Goal: Information Seeking & Learning: Find specific fact

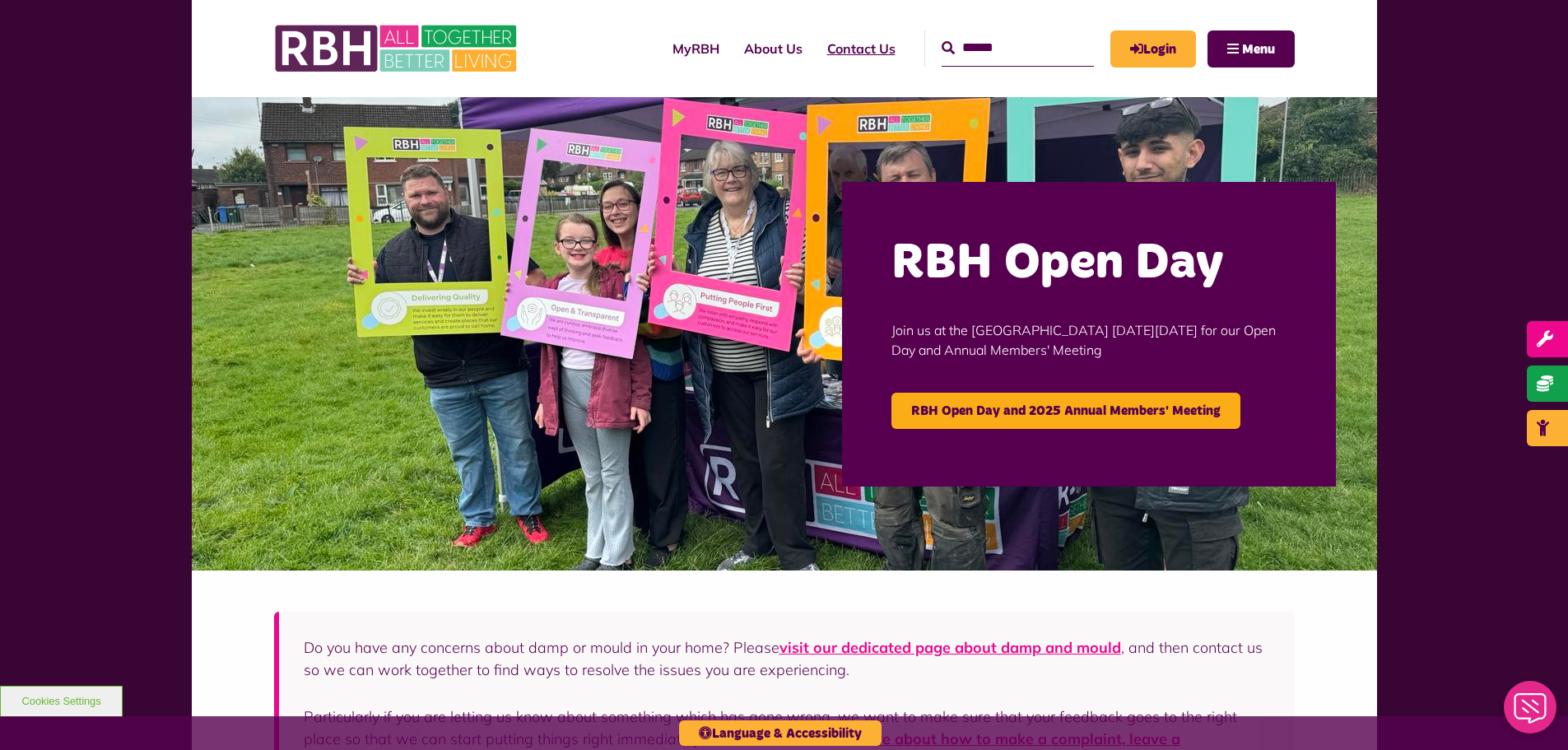
click at [831, 50] on link "Contact Us" at bounding box center [861, 49] width 93 height 45
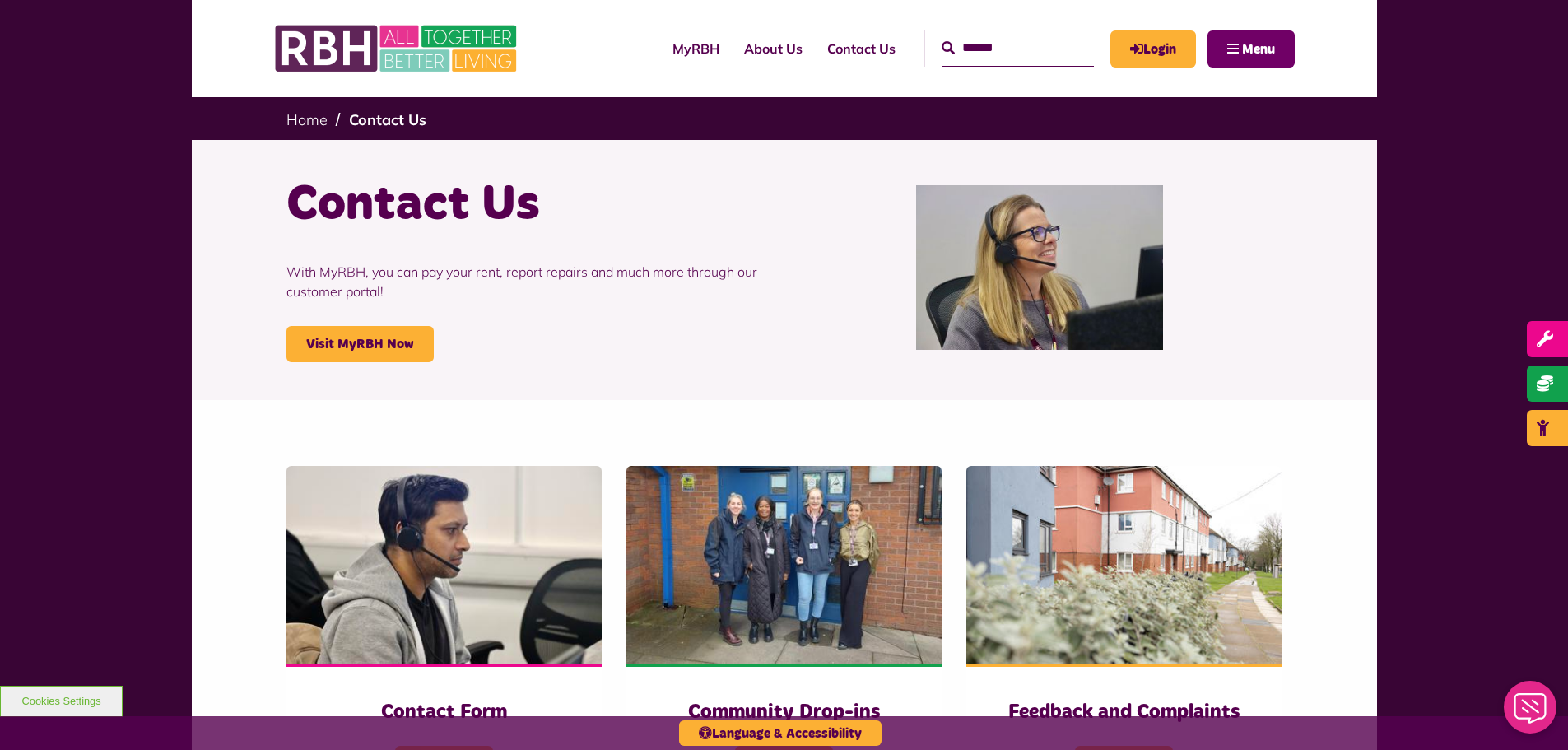
click at [1236, 47] on button "Menu" at bounding box center [1250, 49] width 87 height 37
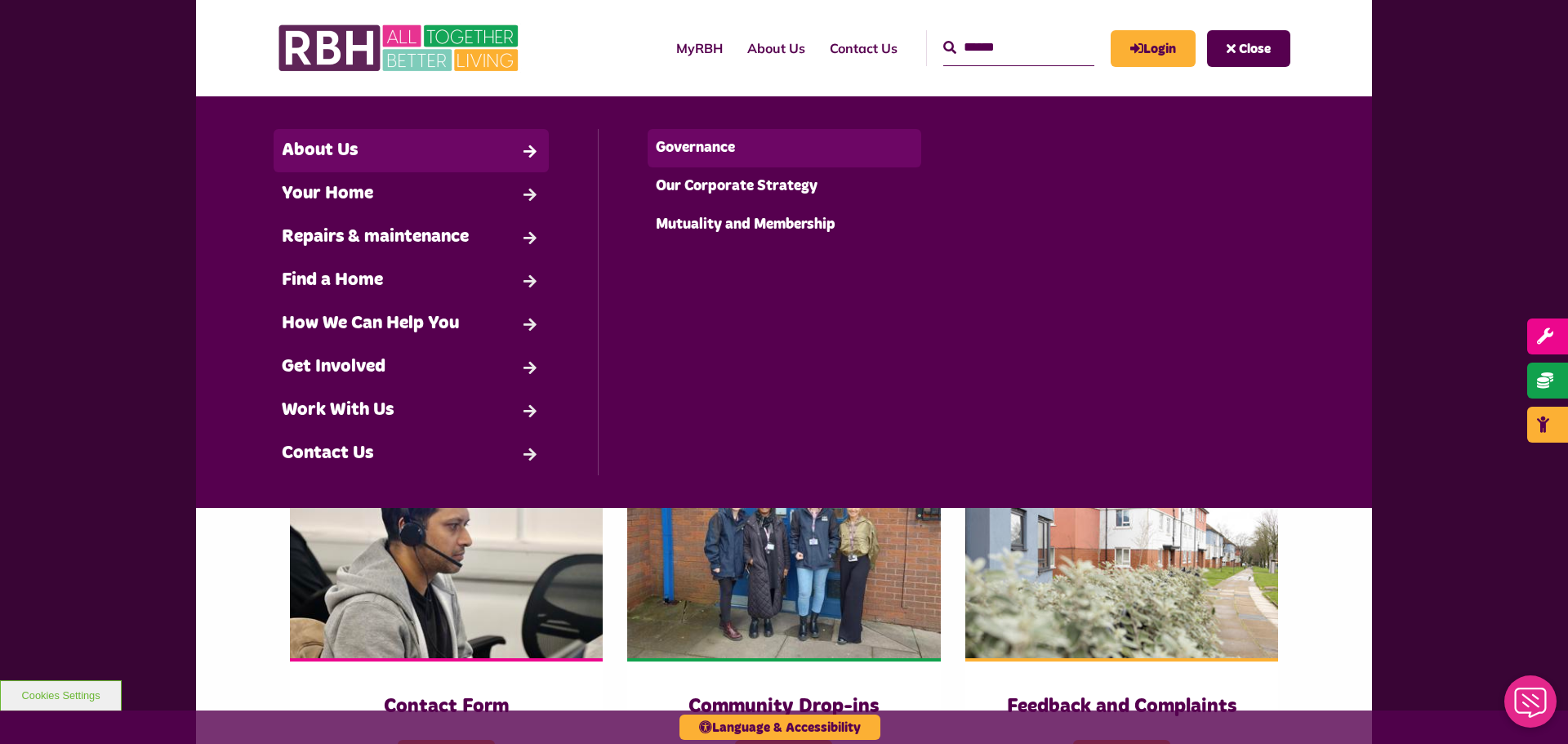
click at [690, 141] on link "Governance" at bounding box center [785, 148] width 274 height 39
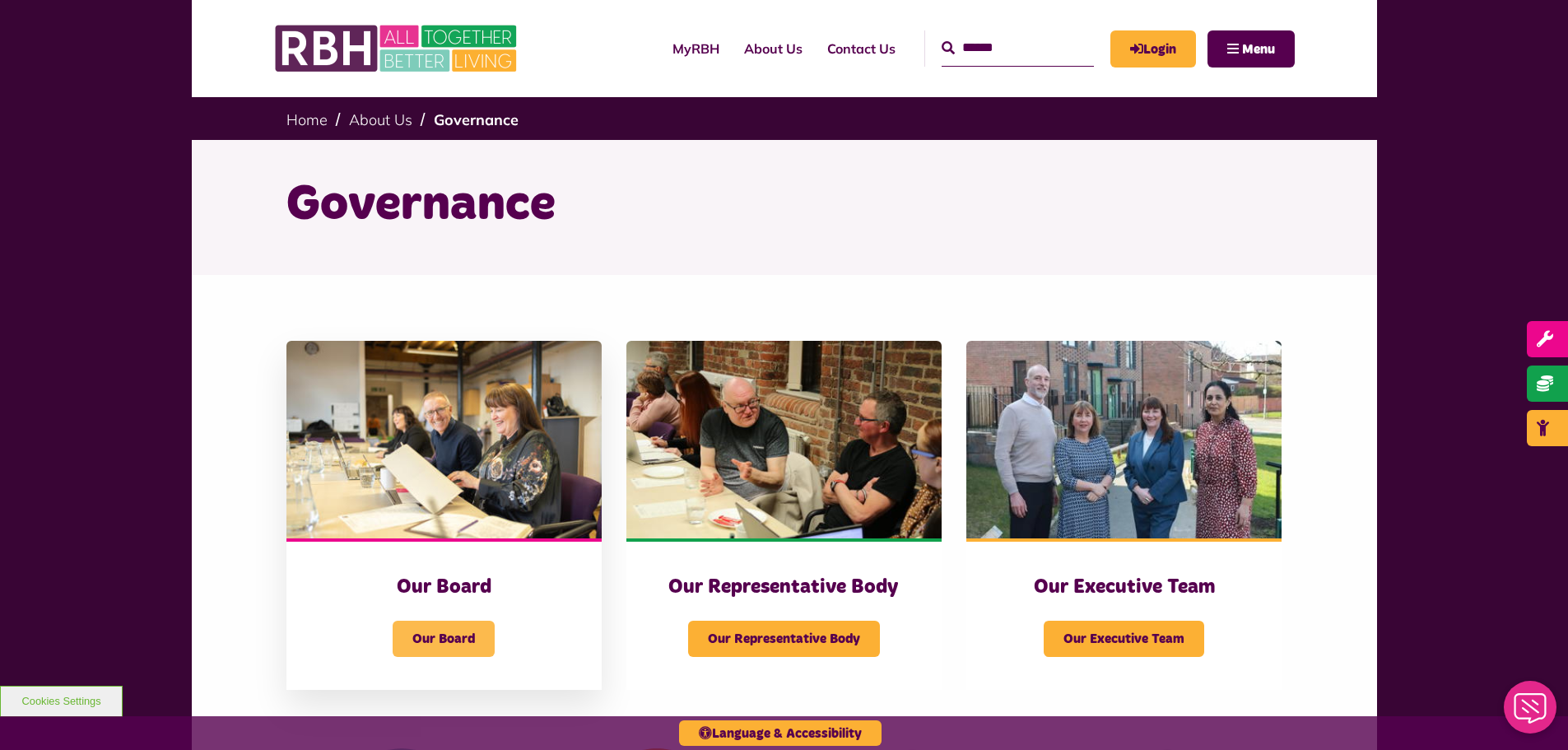
click at [452, 633] on span "Our Board" at bounding box center [443, 639] width 102 height 36
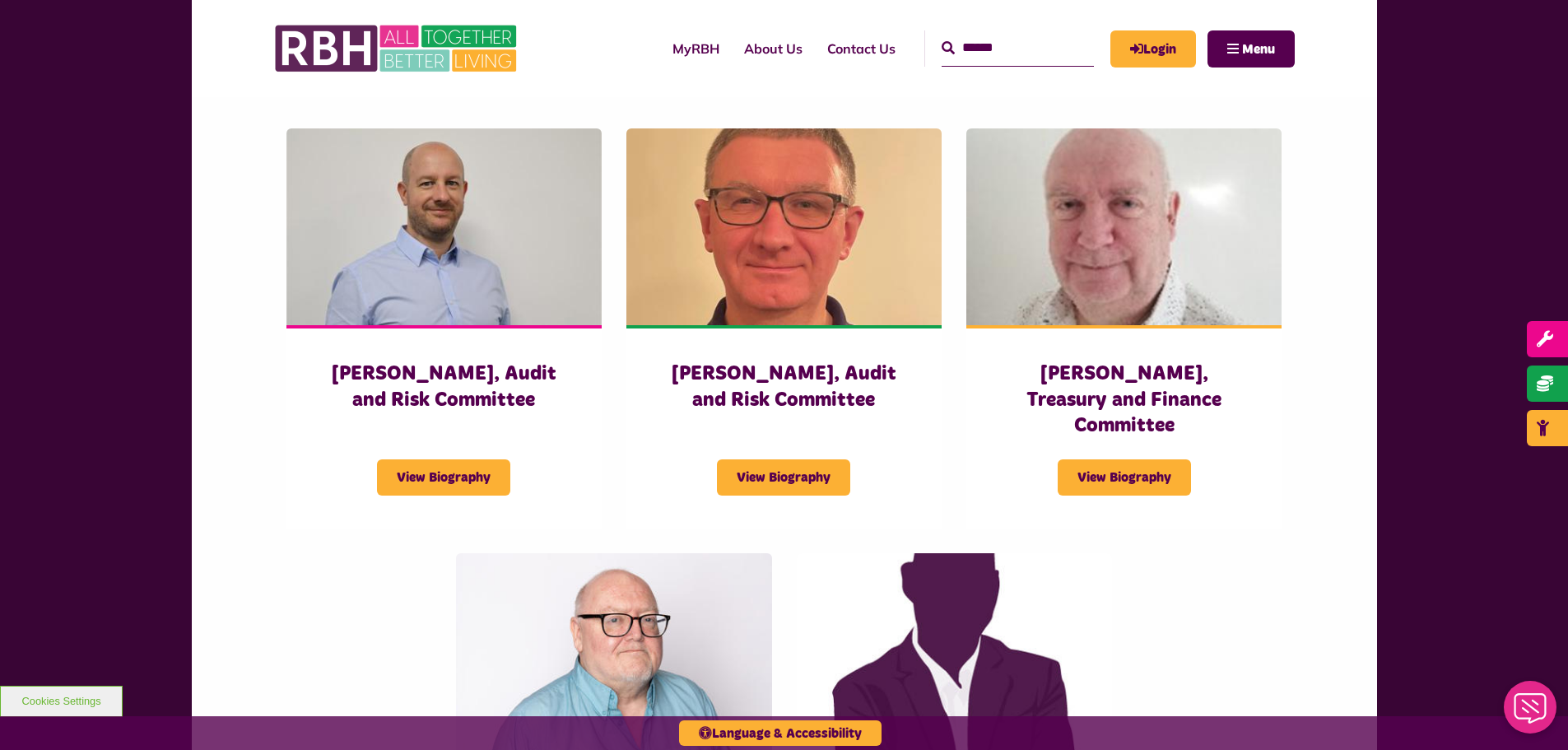
scroll to position [3294, 0]
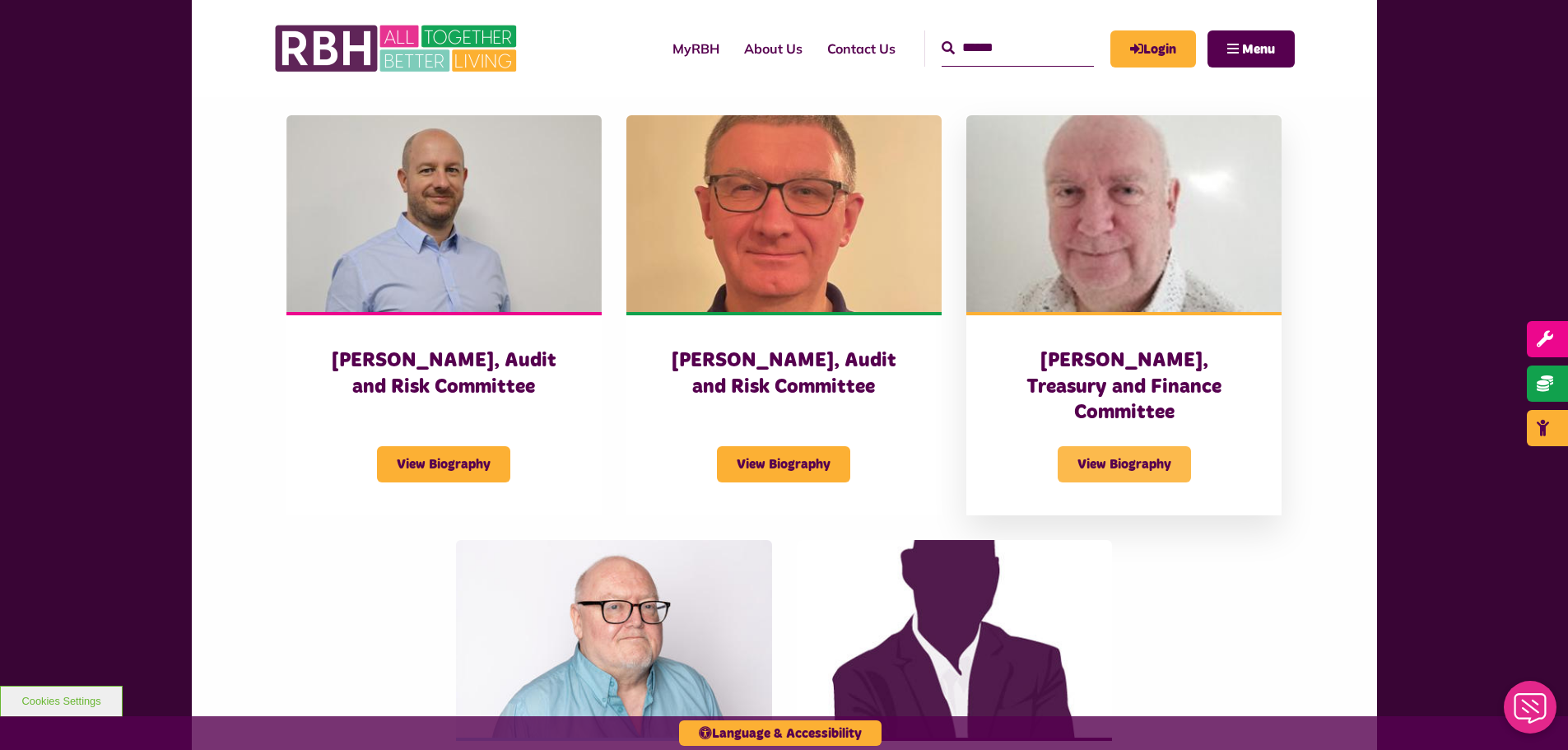
click at [1126, 446] on span "View Biography" at bounding box center [1124, 464] width 133 height 36
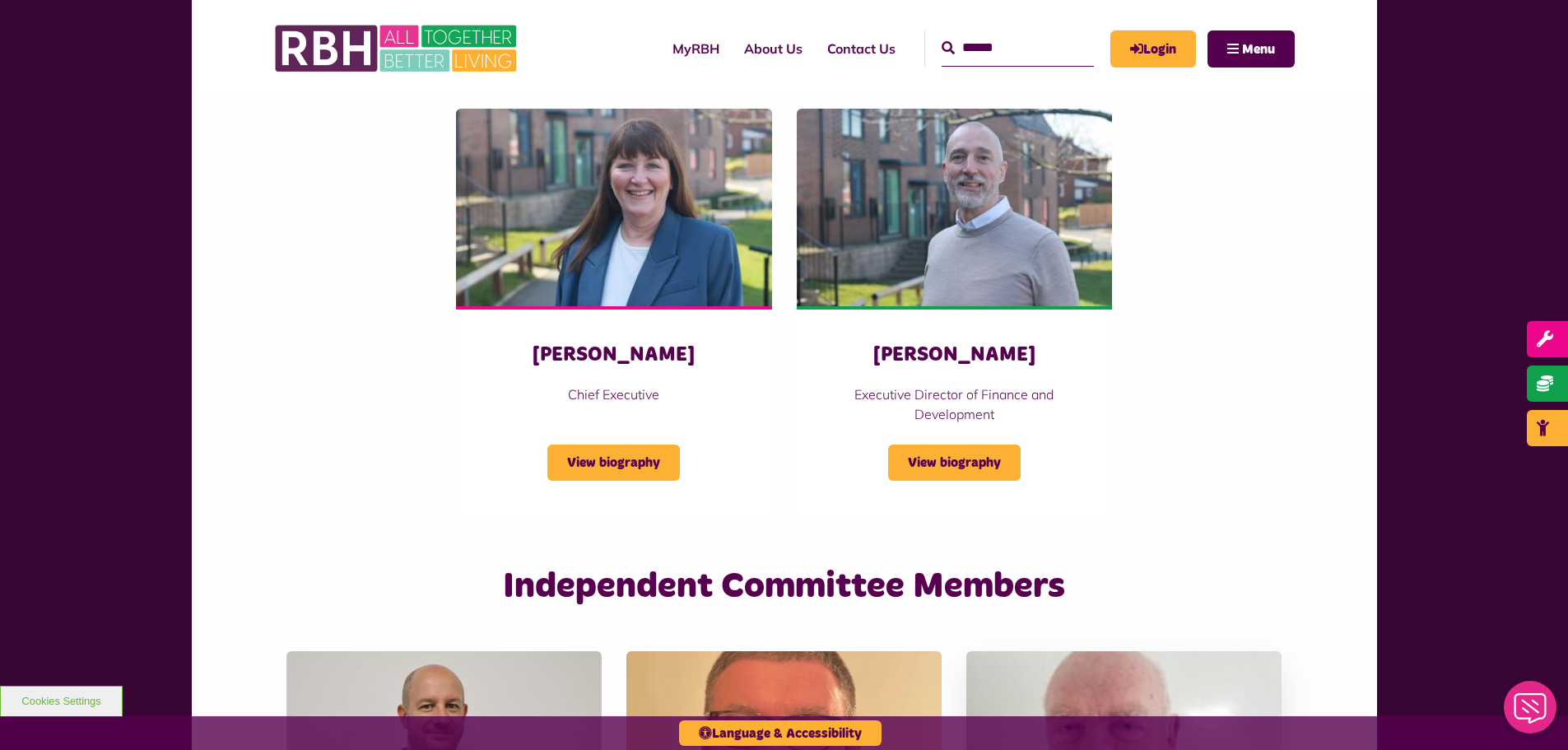
scroll to position [2618, 0]
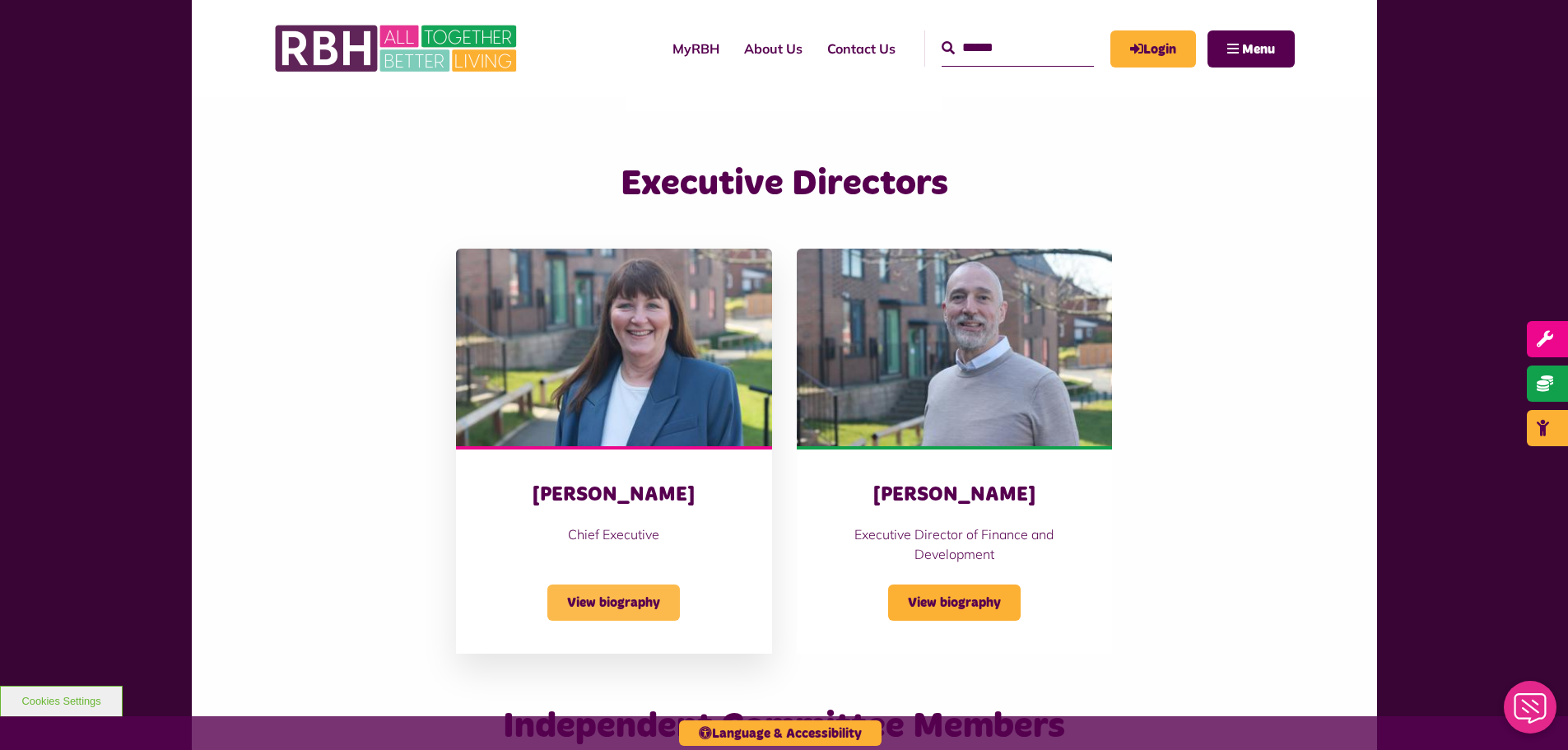
click at [598, 603] on span "View biography" at bounding box center [614, 603] width 132 height 36
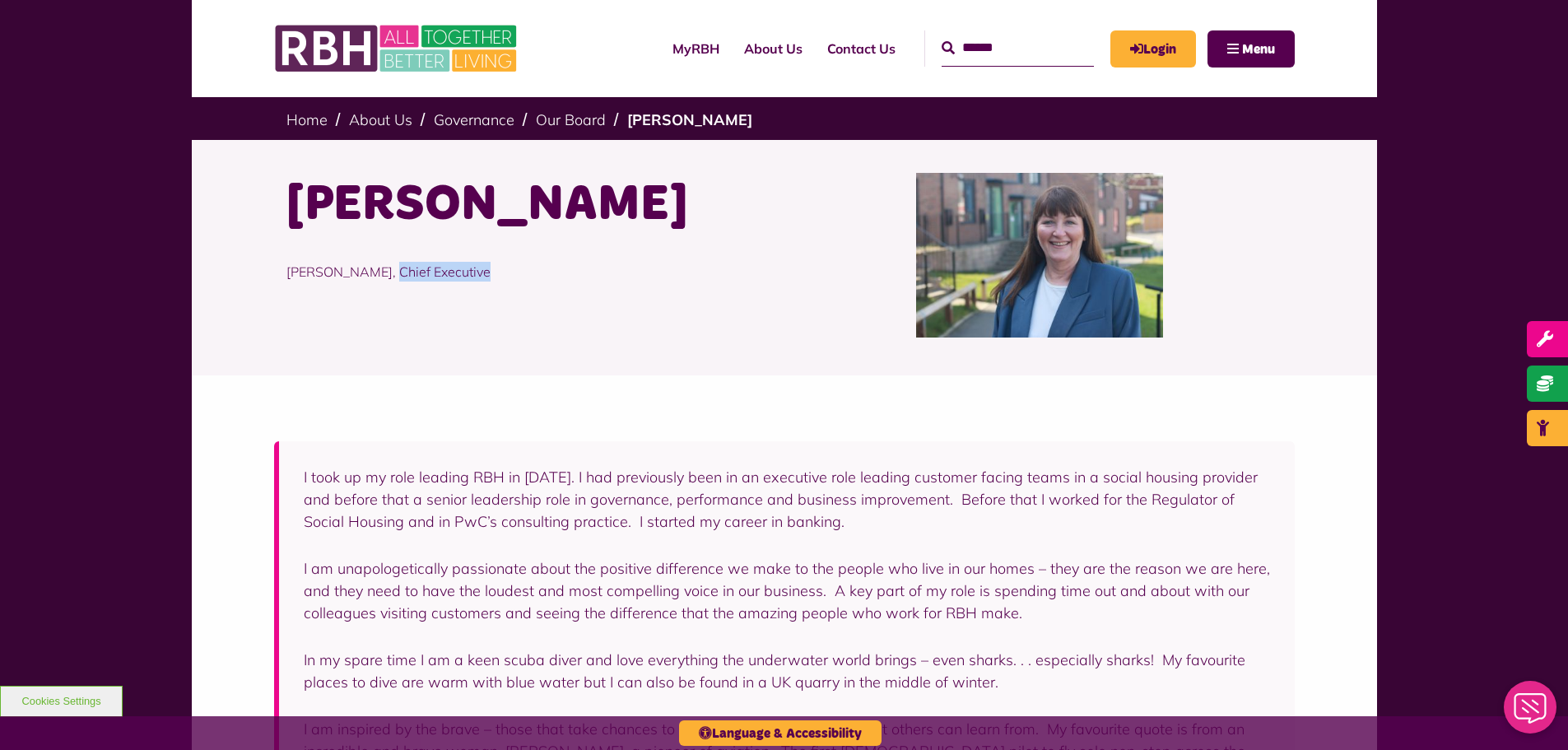
drag, startPoint x: 495, startPoint y: 274, endPoint x: 396, endPoint y: 282, distance: 99.3
click at [396, 282] on p "[PERSON_NAME], Chief Executive" at bounding box center [529, 272] width 486 height 70
copy p "Chief Executive"
